Goal: Find specific page/section: Locate a particular part of the current website

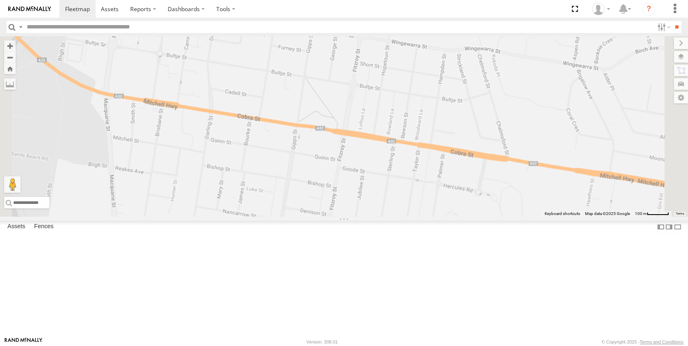
drag, startPoint x: 484, startPoint y: 136, endPoint x: 462, endPoint y: 324, distance: 189.1
click at [463, 217] on div "[PERSON_NAME] [PERSON_NAME] New [PERSON_NAME] [PERSON_NAME] [PERSON_NAME] [PERS…" at bounding box center [344, 126] width 688 height 180
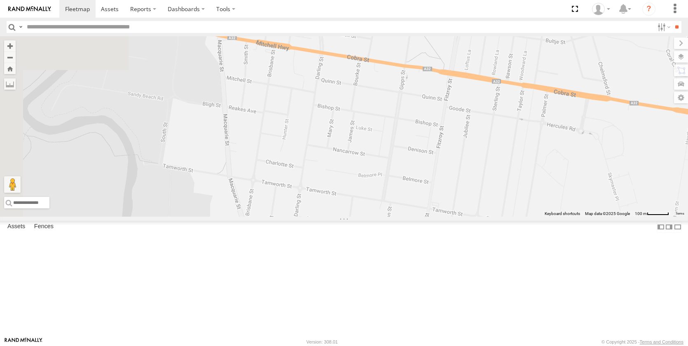
drag, startPoint x: 404, startPoint y: 245, endPoint x: 512, endPoint y: 184, distance: 124.3
click at [512, 184] on div "[PERSON_NAME] [PERSON_NAME] New [PERSON_NAME] [PERSON_NAME] [PERSON_NAME] [PERS…" at bounding box center [344, 126] width 688 height 180
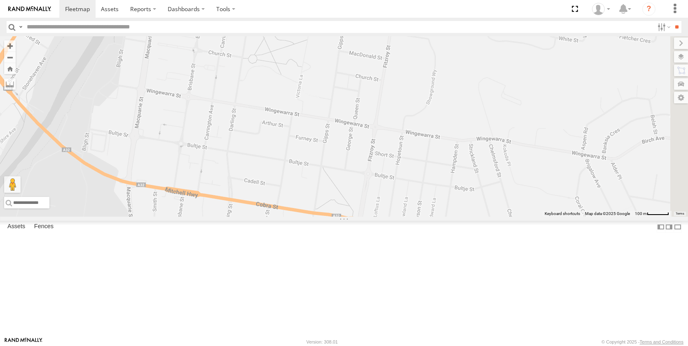
drag, startPoint x: 491, startPoint y: 184, endPoint x: 414, endPoint y: 295, distance: 135.2
click at [400, 217] on div "[PERSON_NAME] [PERSON_NAME] New [PERSON_NAME] [PERSON_NAME] 2" at bounding box center [344, 126] width 688 height 180
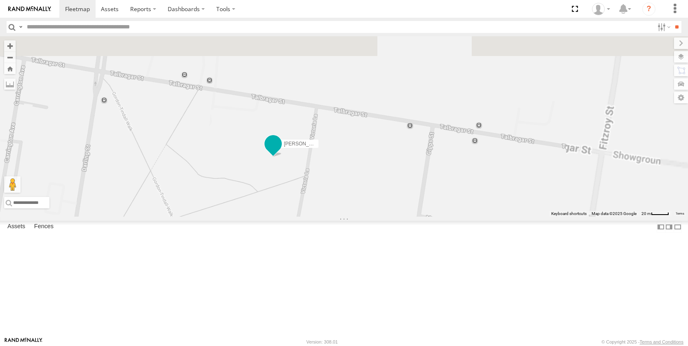
drag, startPoint x: 421, startPoint y: 124, endPoint x: 372, endPoint y: 217, distance: 105.0
click at [381, 217] on div "[PERSON_NAME] [PERSON_NAME] New [PERSON_NAME] [PERSON_NAME] [PERSON_NAME]" at bounding box center [344, 126] width 688 height 180
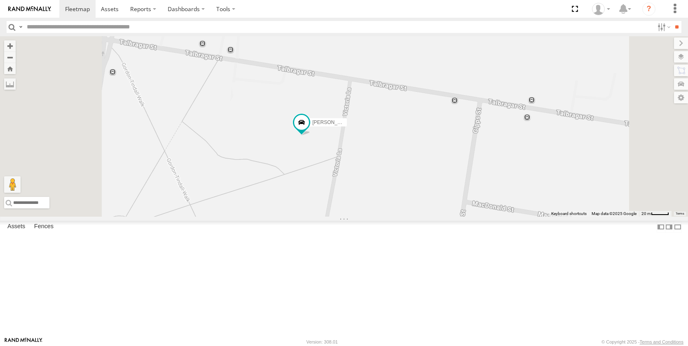
drag, startPoint x: 391, startPoint y: 287, endPoint x: 417, endPoint y: 214, distance: 76.9
click at [417, 214] on div "[PERSON_NAME] [PERSON_NAME] New [PERSON_NAME] [PERSON_NAME] [PERSON_NAME]" at bounding box center [344, 126] width 688 height 180
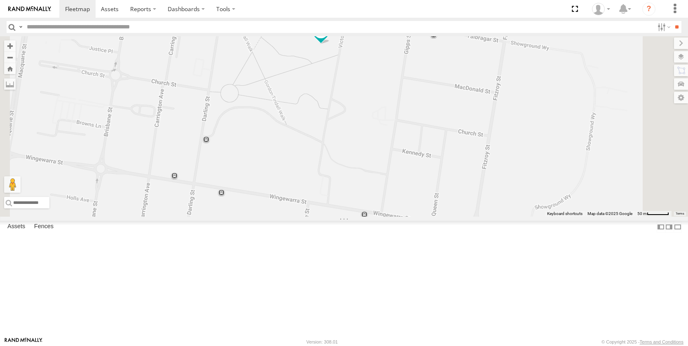
drag, startPoint x: 403, startPoint y: 274, endPoint x: 410, endPoint y: 175, distance: 99.9
click at [410, 175] on div "[PERSON_NAME] [PERSON_NAME] New [PERSON_NAME] [PERSON_NAME] [PERSON_NAME]" at bounding box center [344, 126] width 688 height 180
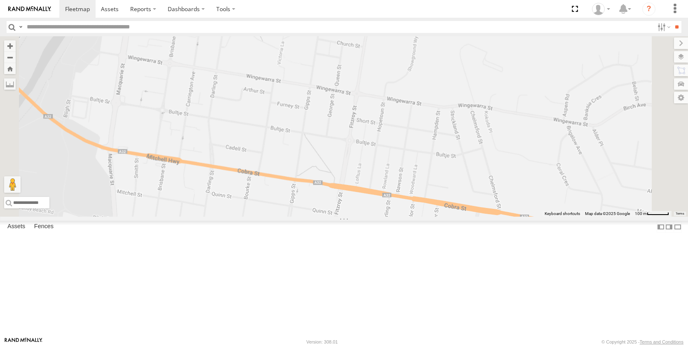
drag, startPoint x: 423, startPoint y: 244, endPoint x: 362, endPoint y: 86, distance: 169.7
click at [361, 84] on div "[PERSON_NAME] [PERSON_NAME] New [PERSON_NAME] [PERSON_NAME] [PERSON_NAME]" at bounding box center [344, 126] width 688 height 180
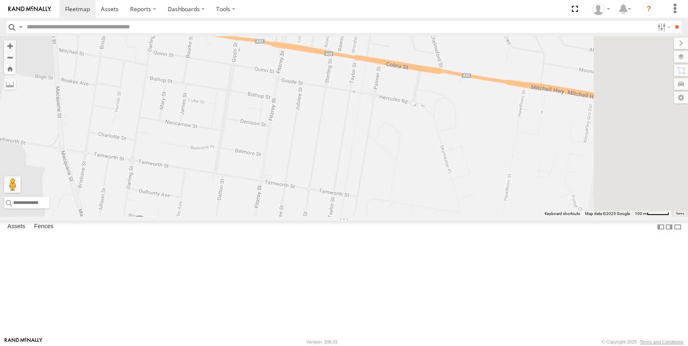
drag, startPoint x: 409, startPoint y: 207, endPoint x: 406, endPoint y: 137, distance: 70.1
click at [406, 137] on div "[PERSON_NAME] [PERSON_NAME] New [PERSON_NAME] [PERSON_NAME] [PERSON_NAME] 2" at bounding box center [344, 126] width 688 height 180
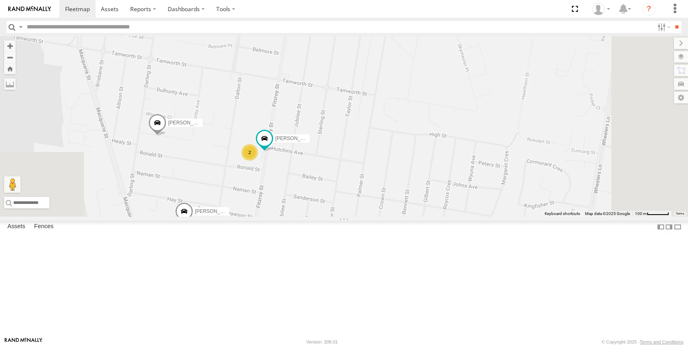
drag, startPoint x: 340, startPoint y: 292, endPoint x: 416, endPoint y: 243, distance: 89.8
click at [416, 217] on div "[PERSON_NAME] [PERSON_NAME] New [PERSON_NAME] [PERSON_NAME] [PERSON_NAME] 2" at bounding box center [344, 126] width 688 height 180
